Goal: Transaction & Acquisition: Book appointment/travel/reservation

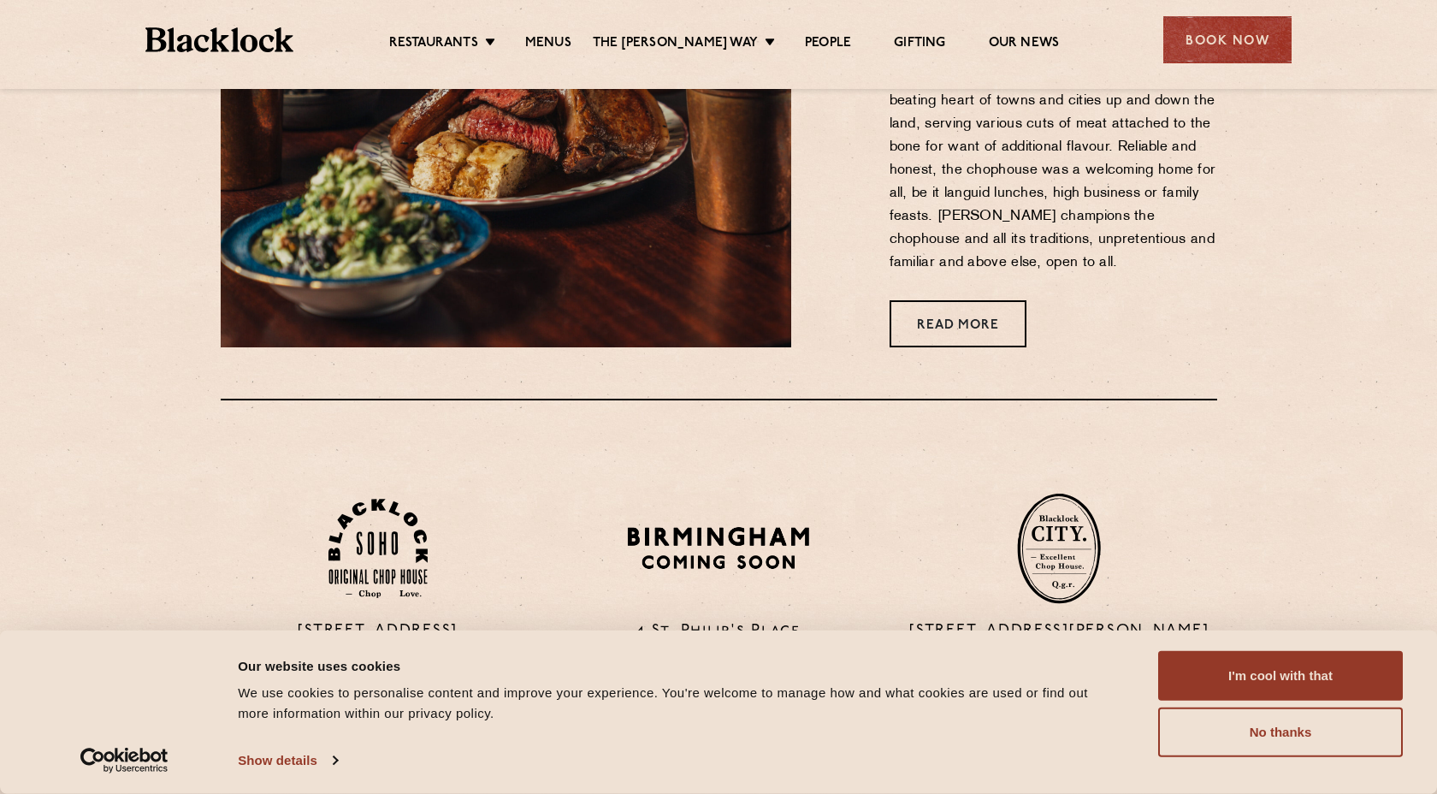
scroll to position [988, 0]
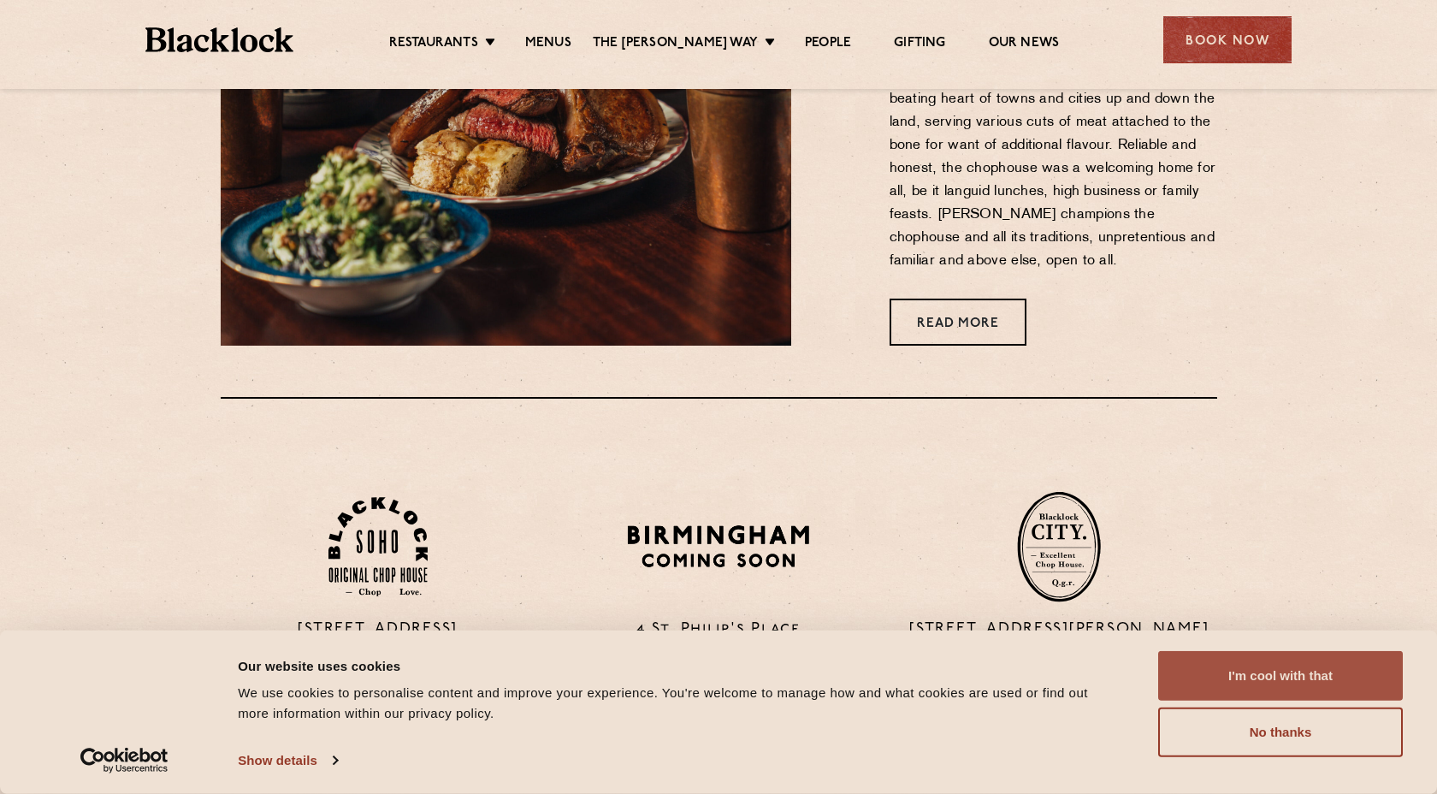
click at [1272, 654] on button "I'm cool with that" at bounding box center [1280, 676] width 245 height 50
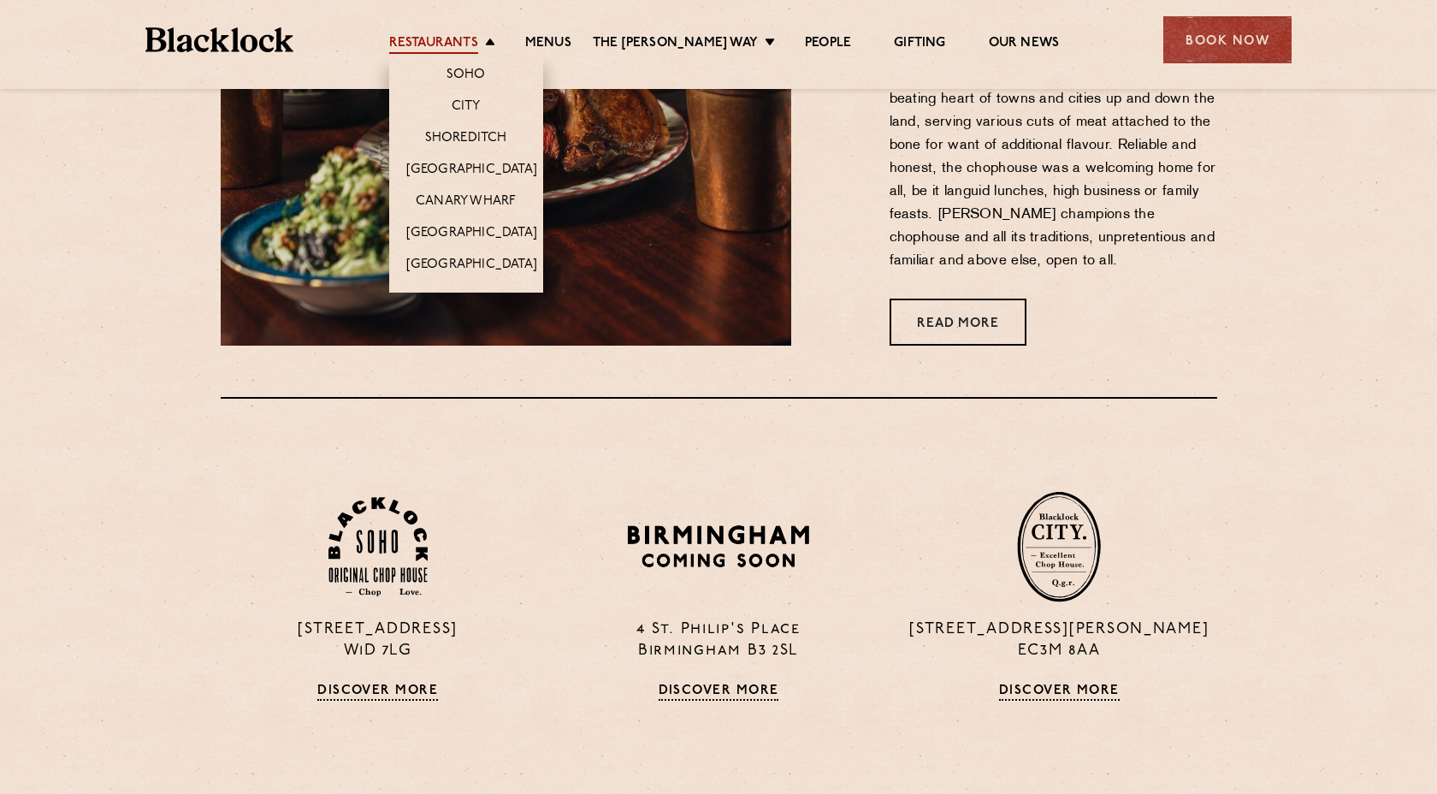
click at [476, 41] on link "Restaurants" at bounding box center [433, 44] width 89 height 19
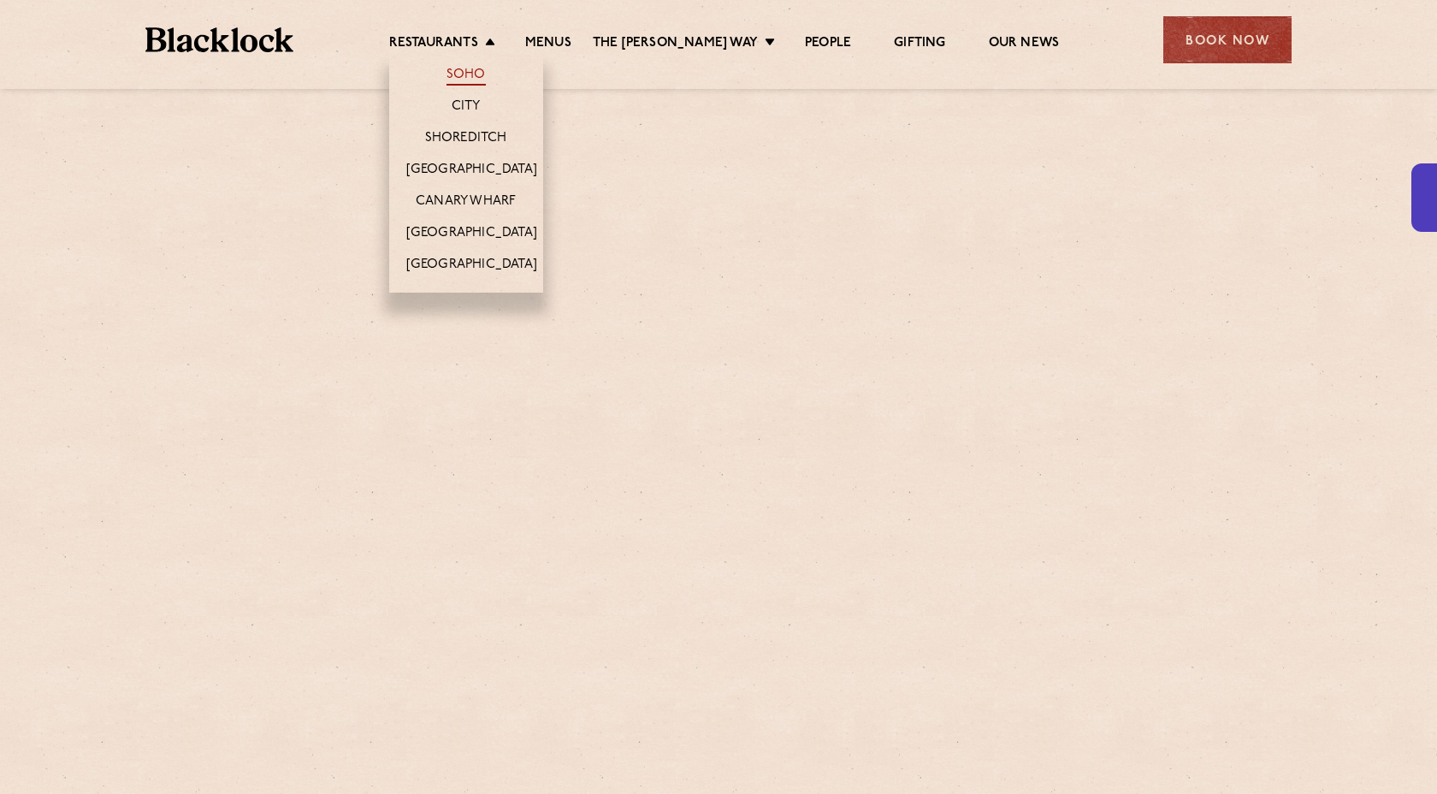
click at [478, 80] on link "Soho" at bounding box center [465, 76] width 39 height 19
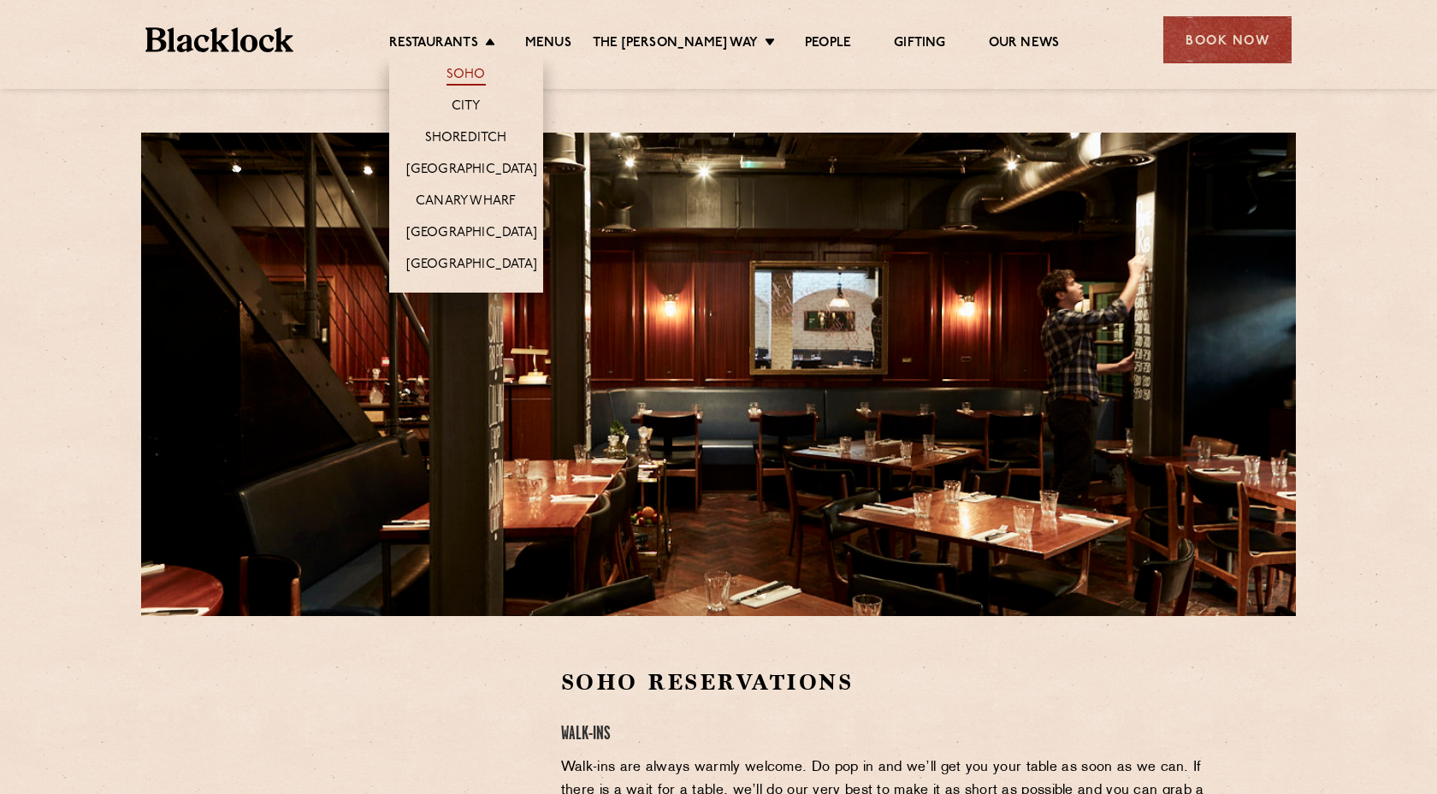
click at [470, 76] on link "Soho" at bounding box center [465, 76] width 39 height 19
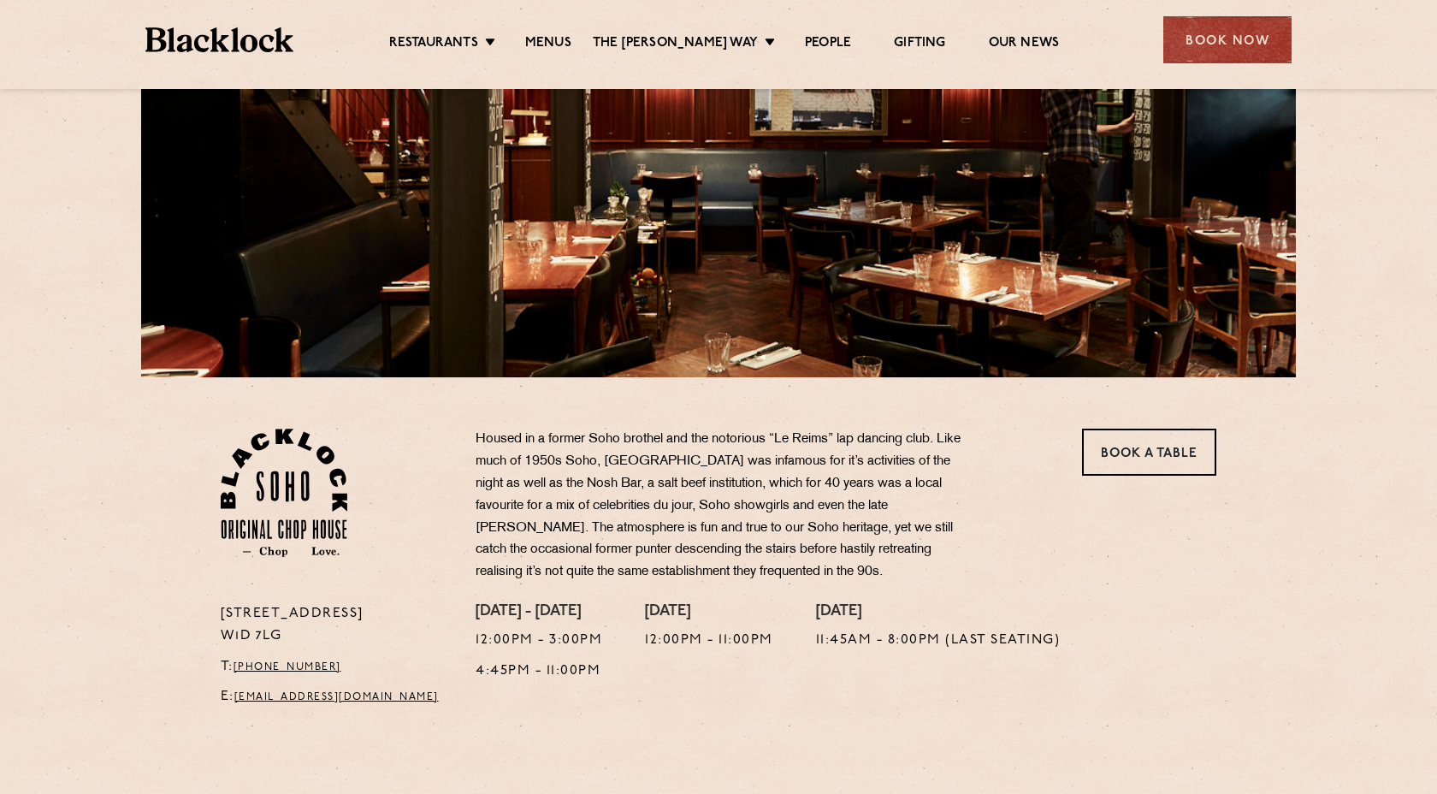
scroll to position [360, 0]
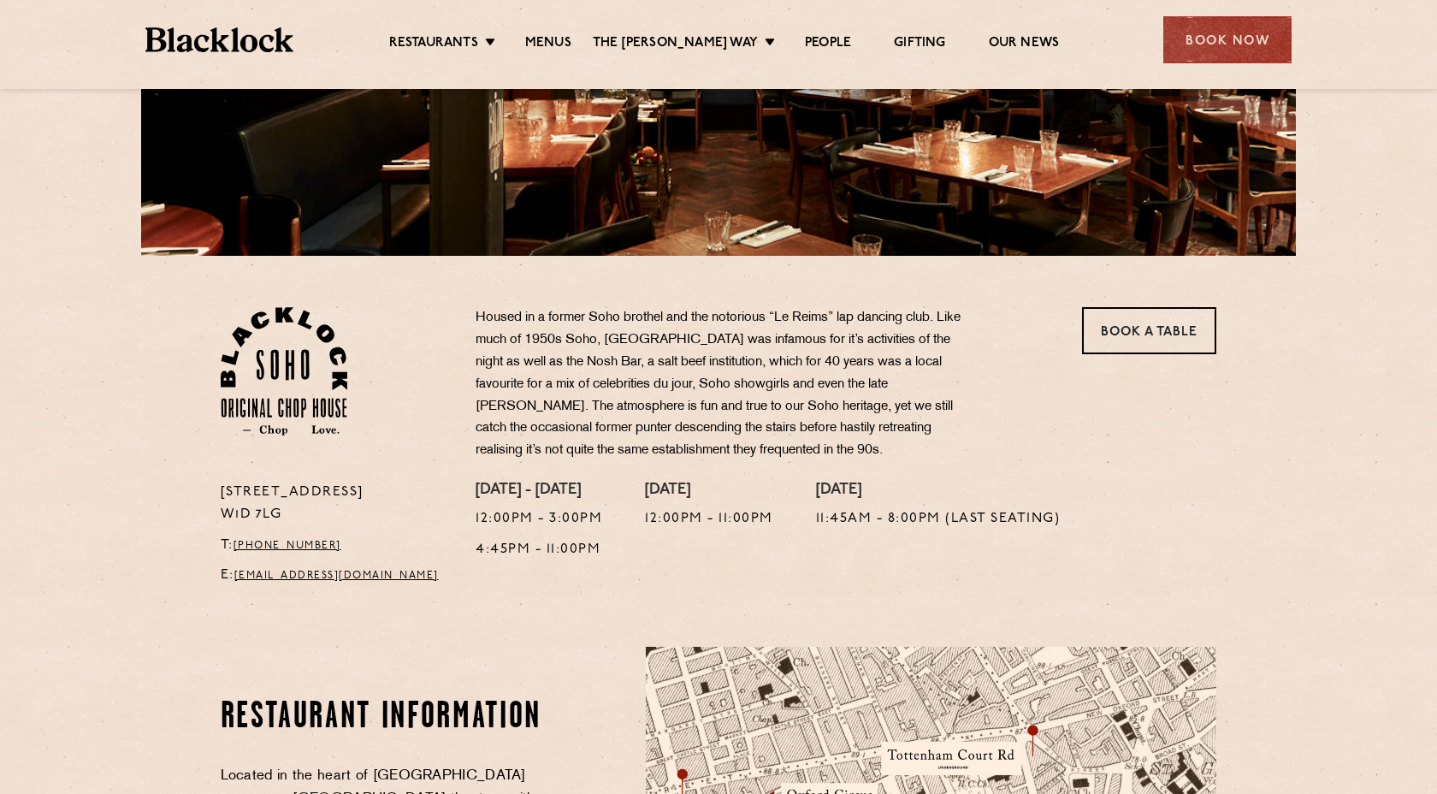
click at [1137, 303] on section "[STREET_ADDRESS] T: [PHONE_NUMBER] E: [EMAIL_ADDRESS][DOMAIN_NAME] Housed in a …" at bounding box center [718, 426] width 1437 height 340
click at [1130, 332] on link "Book a Table" at bounding box center [1149, 330] width 134 height 47
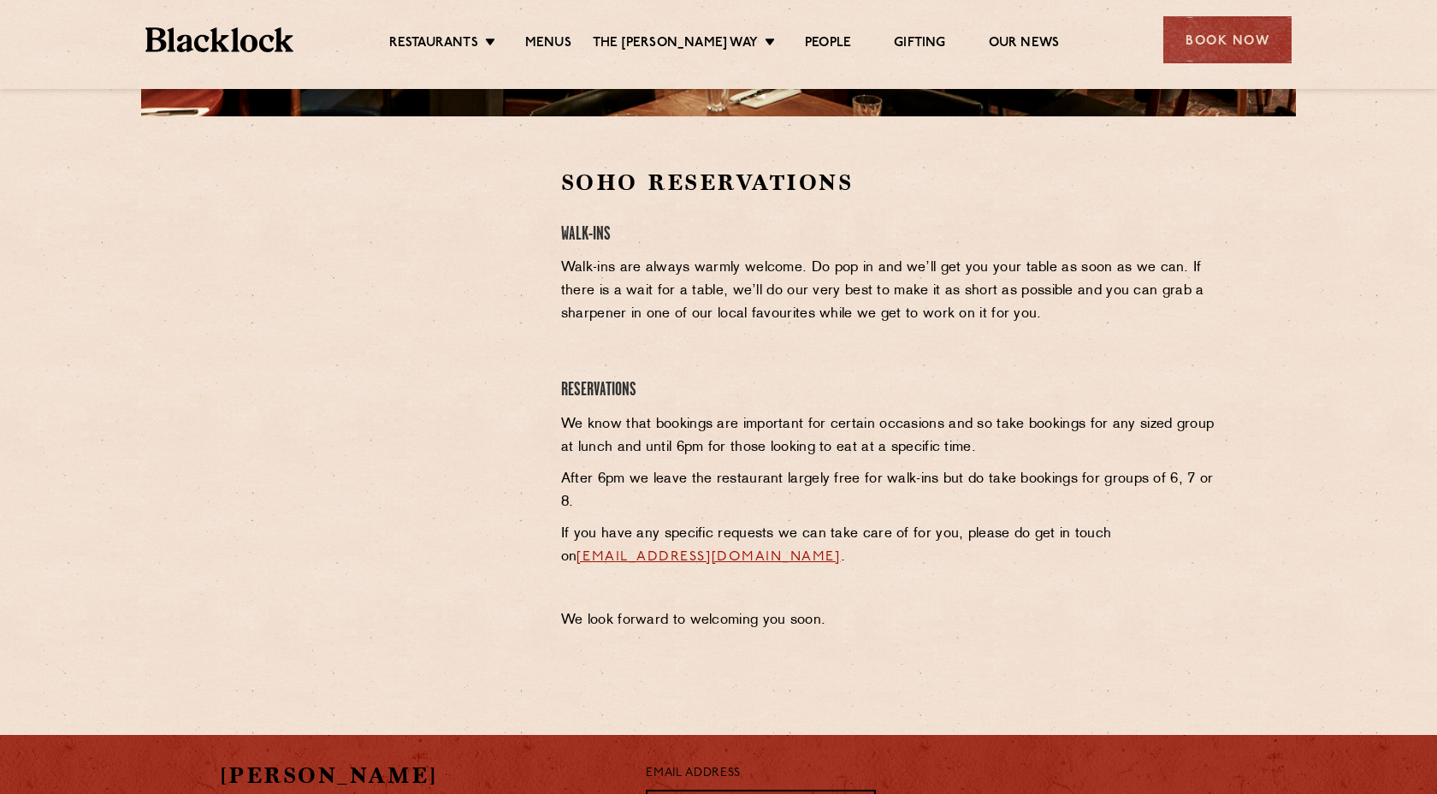
scroll to position [505, 0]
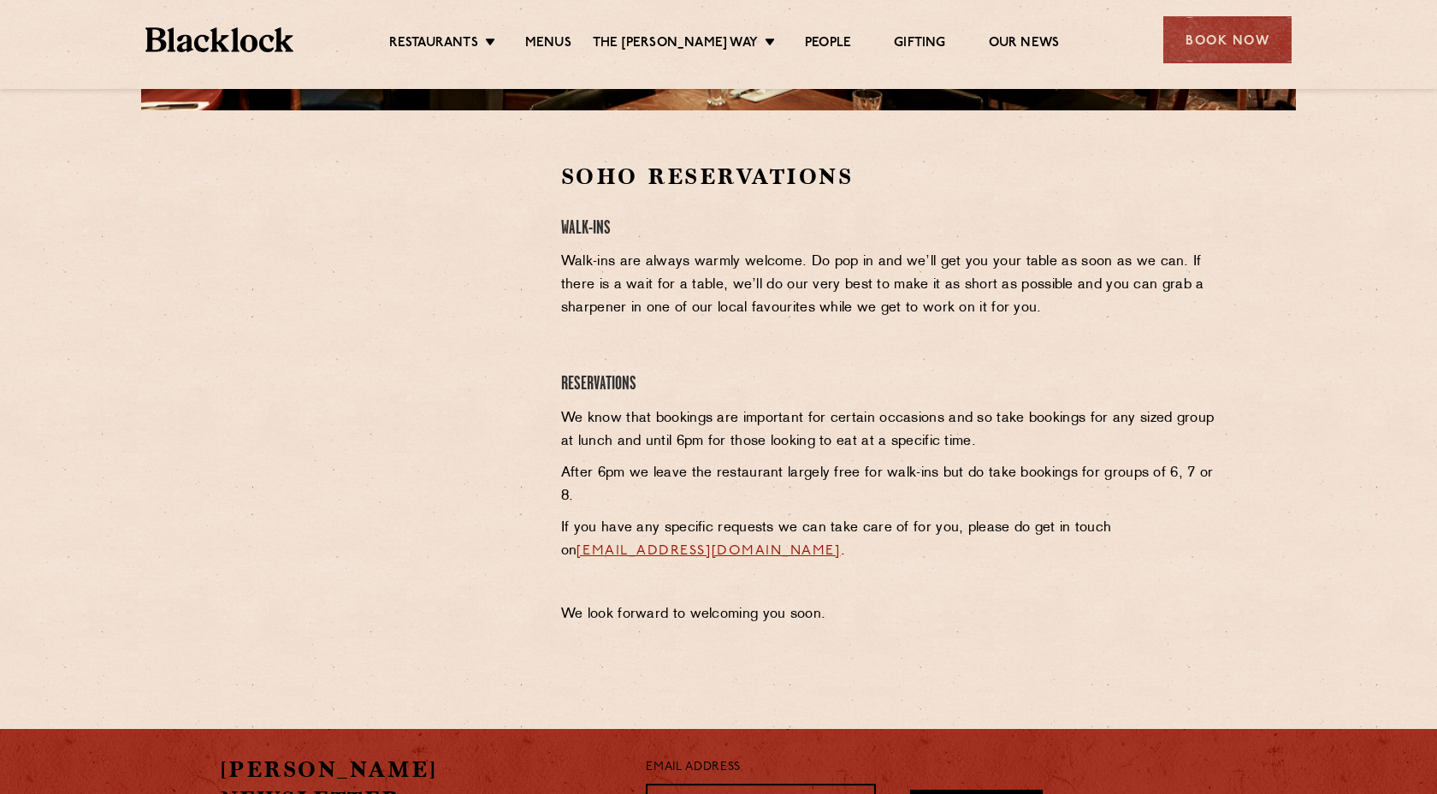
click at [488, 192] on div at bounding box center [378, 290] width 315 height 257
